Goal: Task Accomplishment & Management: Manage account settings

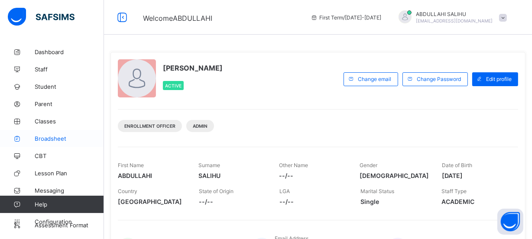
click at [74, 140] on span "Broadsheet" at bounding box center [69, 138] width 69 height 7
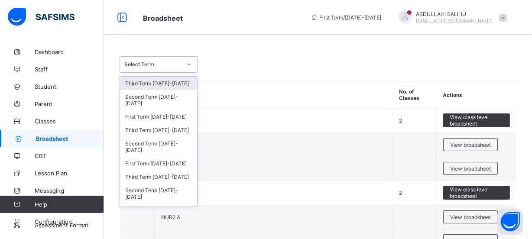
click at [190, 64] on icon at bounding box center [188, 64] width 5 height 9
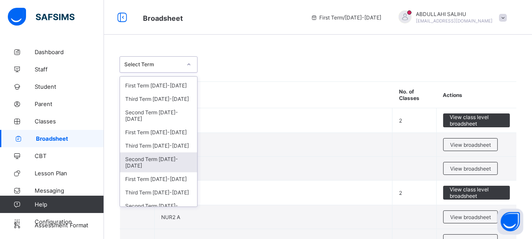
scroll to position [47, 0]
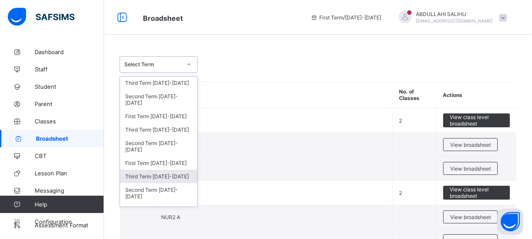
click at [180, 173] on div "Third Term [DATE]-[DATE]" at bounding box center [158, 176] width 77 height 13
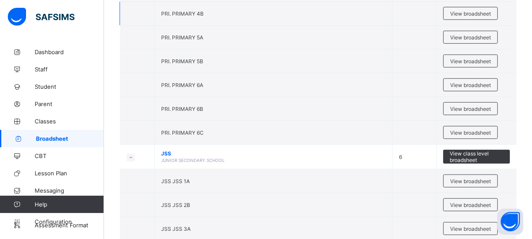
scroll to position [512, 0]
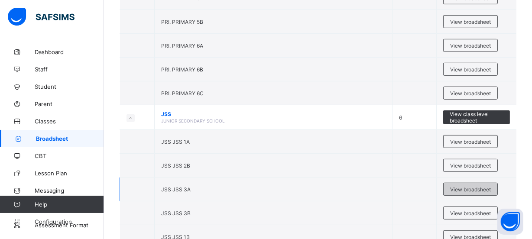
click at [474, 187] on span "View broadsheet" at bounding box center [470, 189] width 41 height 6
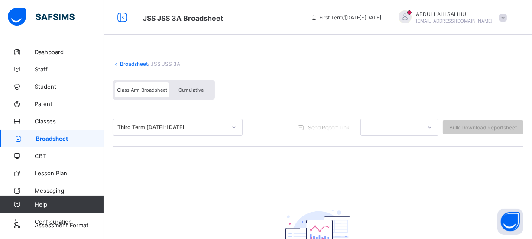
click at [507, 17] on span at bounding box center [503, 18] width 8 height 8
click at [397, 93] on div "Class Arm Broadsheet Cumulative" at bounding box center [318, 92] width 411 height 32
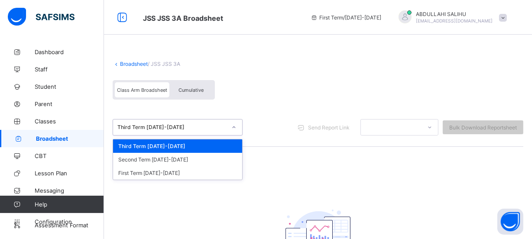
click at [234, 126] on icon at bounding box center [233, 127] width 5 height 9
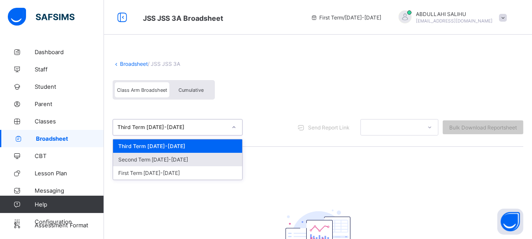
click at [219, 155] on div "Second Term [DATE]-[DATE]" at bounding box center [177, 159] width 129 height 13
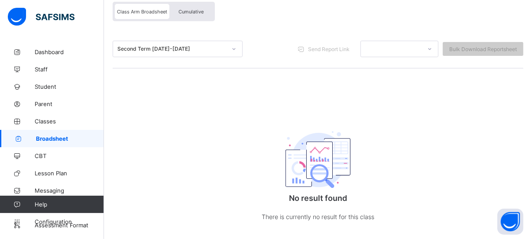
scroll to position [39, 0]
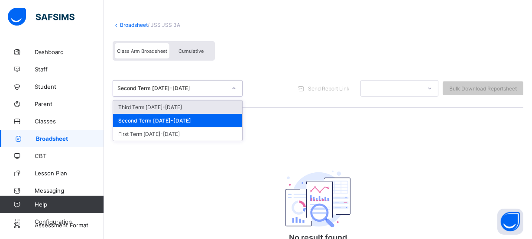
click at [233, 88] on icon at bounding box center [233, 88] width 5 height 9
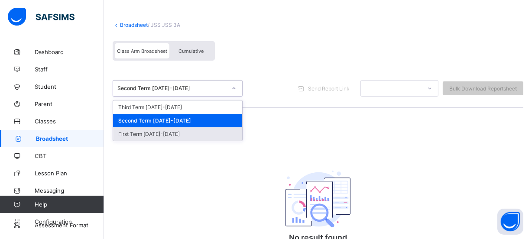
click at [216, 133] on div "First Term [DATE]-[DATE]" at bounding box center [177, 133] width 129 height 13
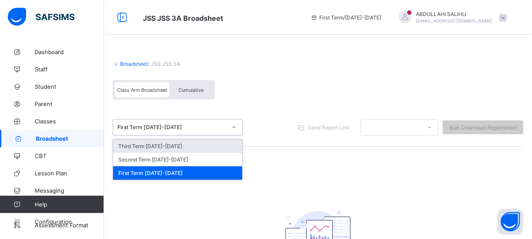
click at [234, 127] on icon at bounding box center [234, 128] width 3 height 2
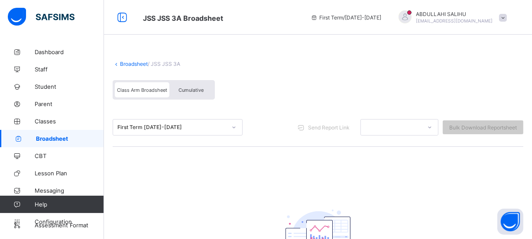
click at [136, 64] on link "Broadsheet" at bounding box center [134, 64] width 28 height 6
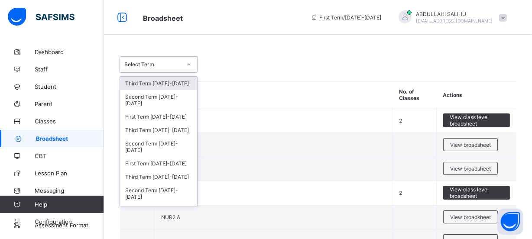
click at [189, 65] on icon at bounding box center [188, 64] width 5 height 9
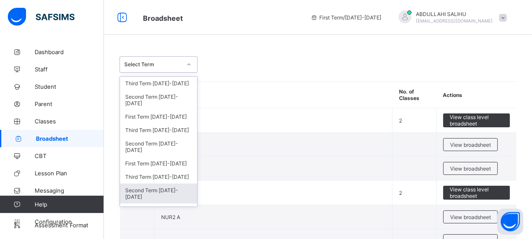
scroll to position [16, 0]
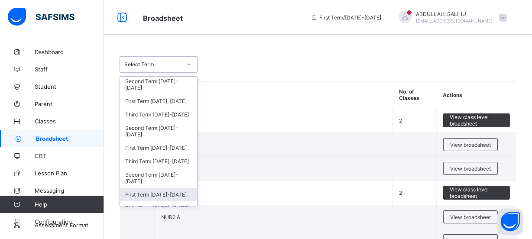
click at [181, 191] on div "First Term [DATE]-[DATE]" at bounding box center [158, 194] width 77 height 13
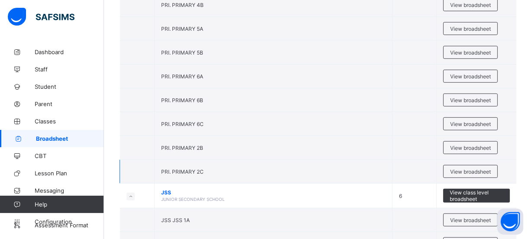
scroll to position [630, 0]
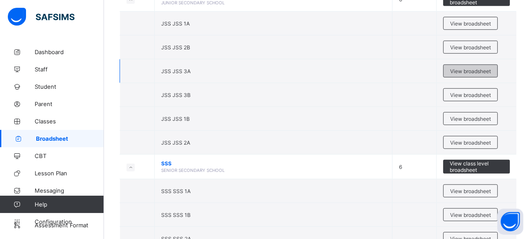
click at [465, 70] on span "View broadsheet" at bounding box center [470, 71] width 41 height 6
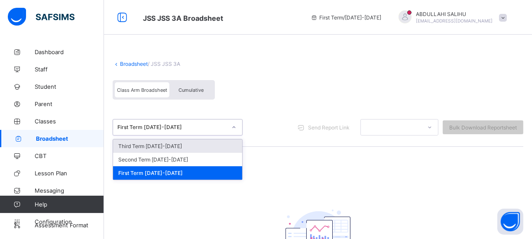
click at [234, 127] on icon at bounding box center [234, 128] width 3 height 2
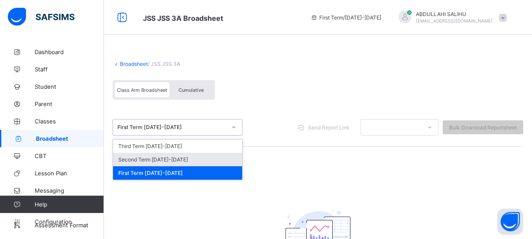
click at [221, 159] on div "Second Term [DATE]-[DATE]" at bounding box center [177, 159] width 129 height 13
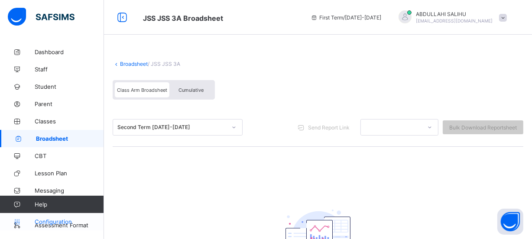
click at [76, 225] on link "Configuration" at bounding box center [52, 221] width 104 height 17
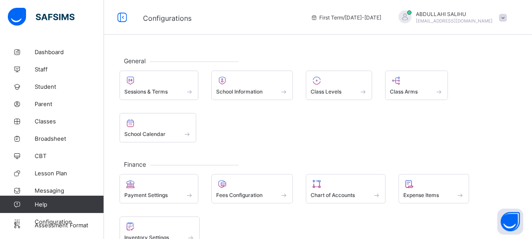
scroll to position [39, 0]
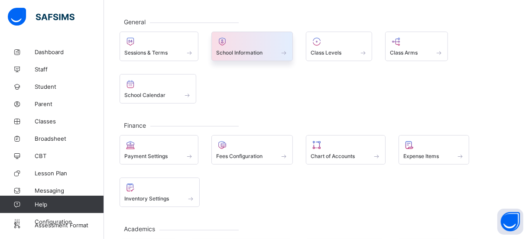
click at [271, 54] on div "School Information" at bounding box center [252, 52] width 72 height 7
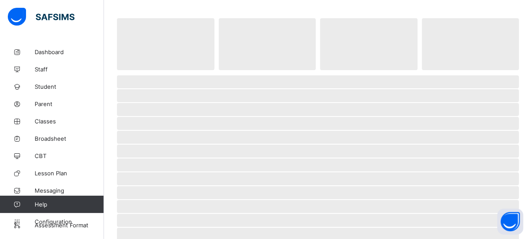
select select "**"
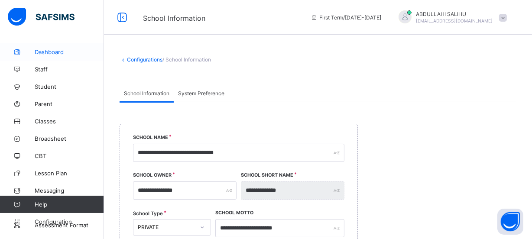
click at [62, 52] on span "Dashboard" at bounding box center [69, 52] width 69 height 7
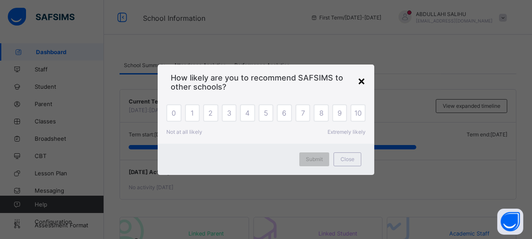
click at [361, 79] on div "×" at bounding box center [361, 80] width 8 height 15
